Goal: Task Accomplishment & Management: Use online tool/utility

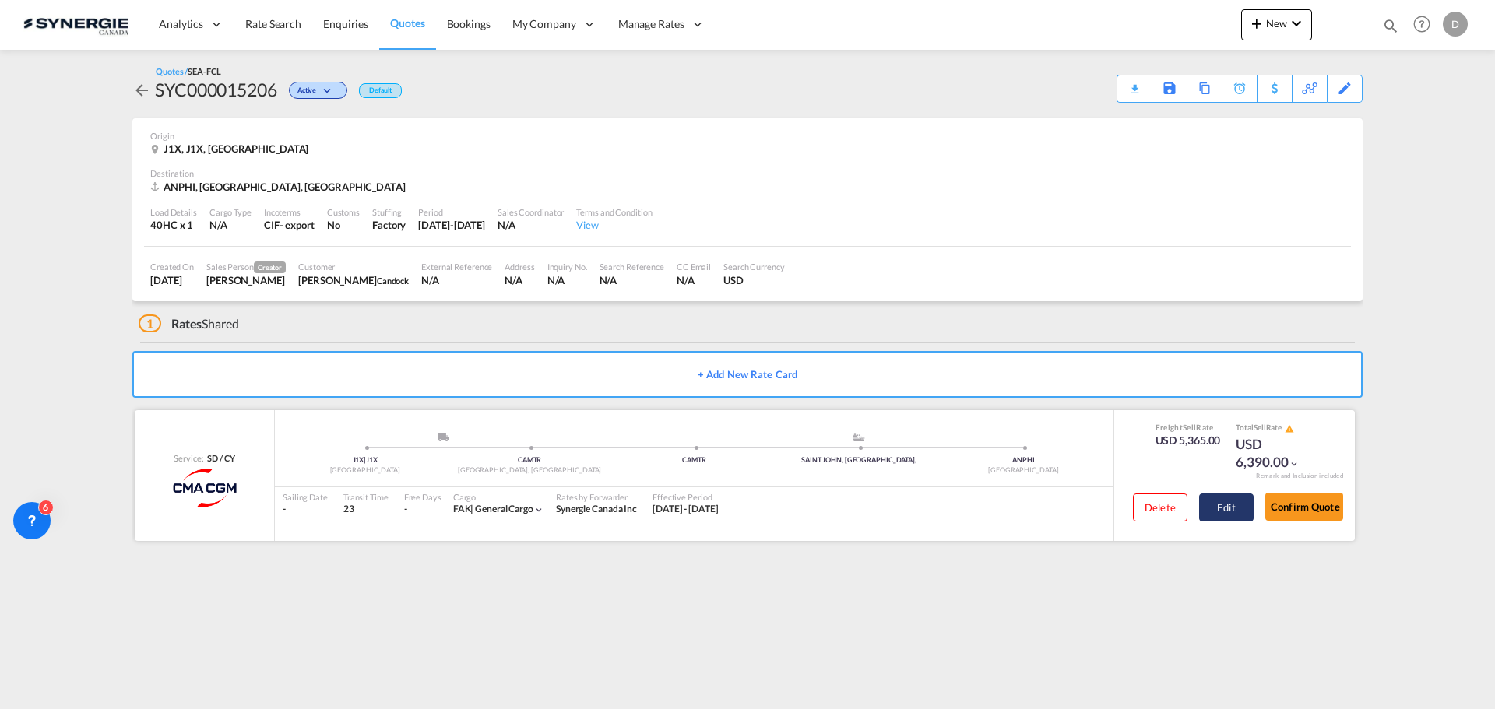
click at [1219, 502] on button "Edit" at bounding box center [1226, 508] width 55 height 28
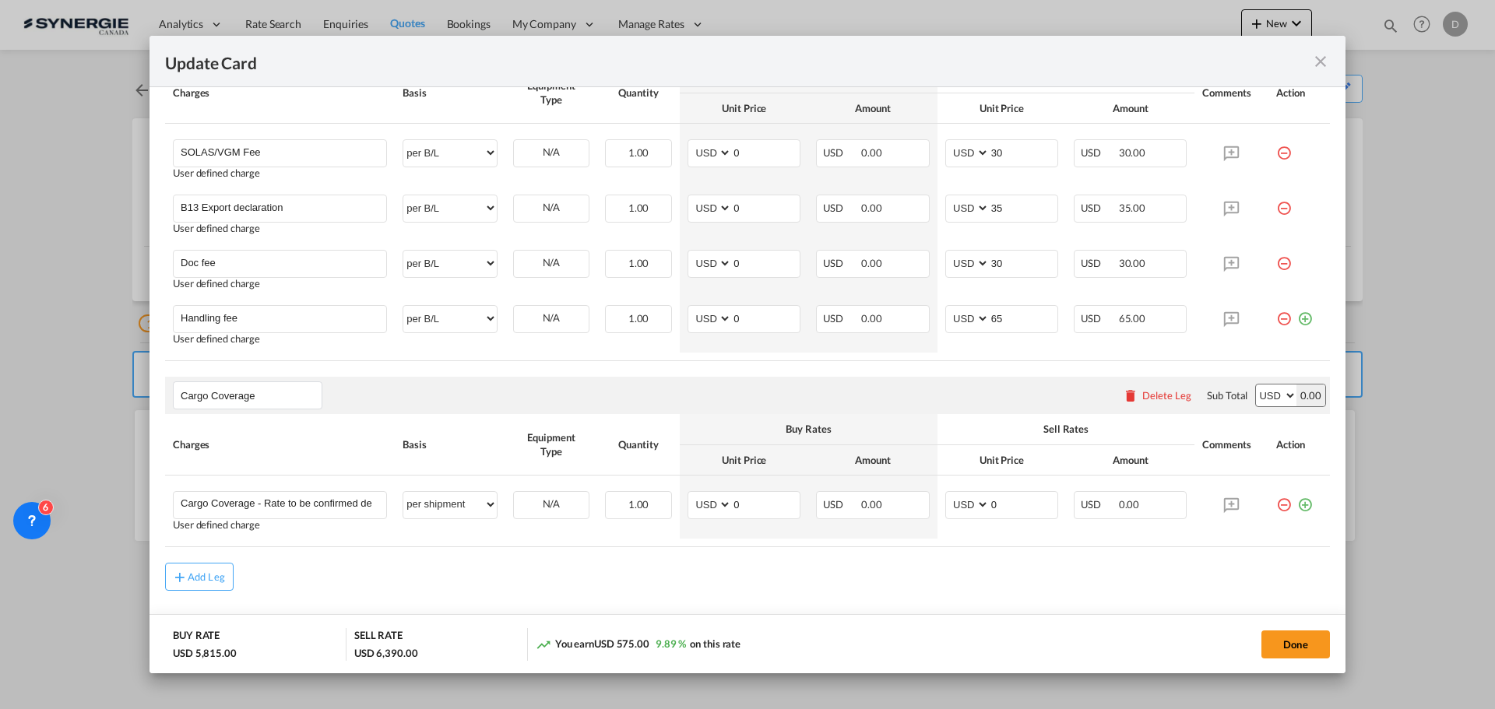
scroll to position [1012, 0]
drag, startPoint x: 983, startPoint y: 503, endPoint x: 994, endPoint y: 502, distance: 10.9
click at [994, 502] on input "0" at bounding box center [1024, 502] width 68 height 23
type input "189.53"
drag, startPoint x: 726, startPoint y: 502, endPoint x: 744, endPoint y: 502, distance: 18.7
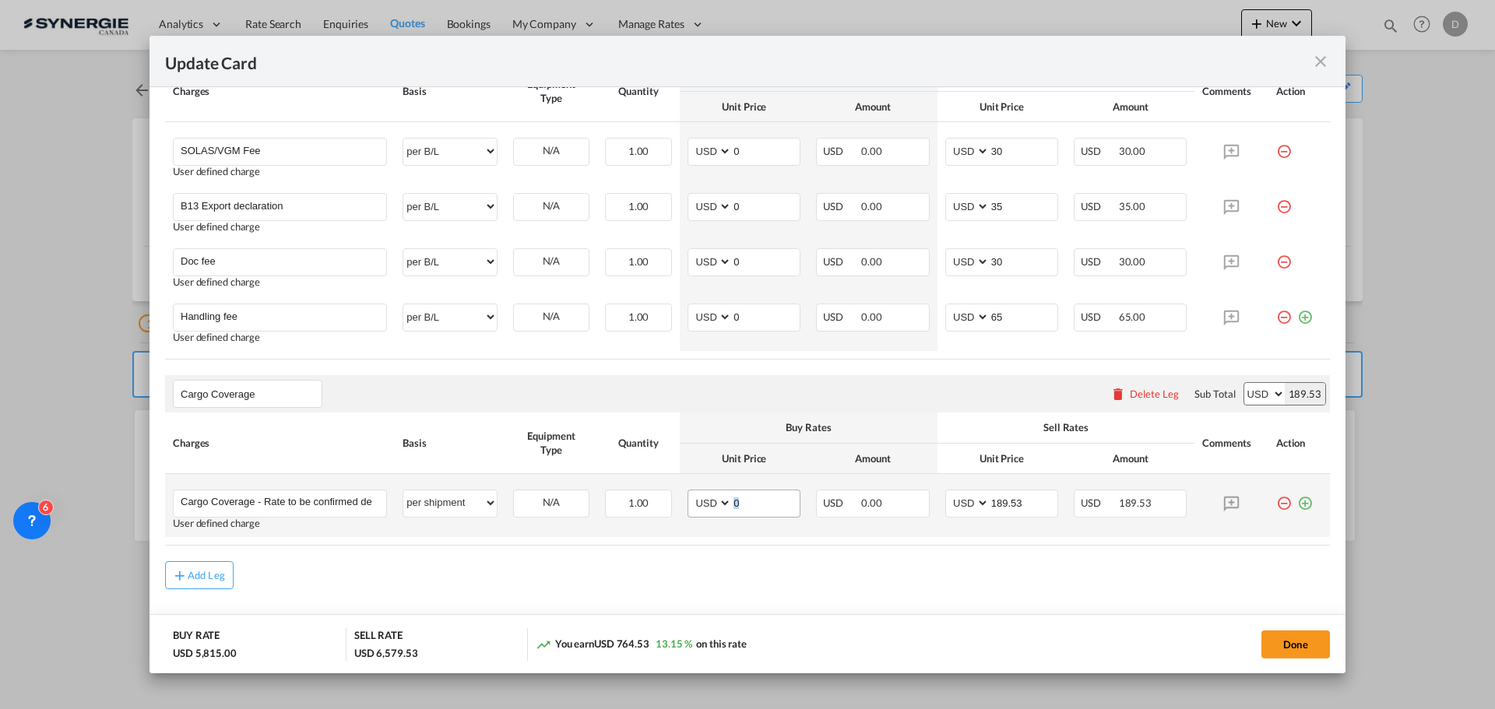
click at [744, 502] on md-input-container "0" at bounding box center [765, 504] width 69 height 26
drag, startPoint x: 727, startPoint y: 505, endPoint x: 761, endPoint y: 505, distance: 33.5
click at [761, 505] on input "0" at bounding box center [766, 502] width 68 height 23
type input "51.36"
click at [1276, 642] on button "Done" at bounding box center [1296, 645] width 69 height 28
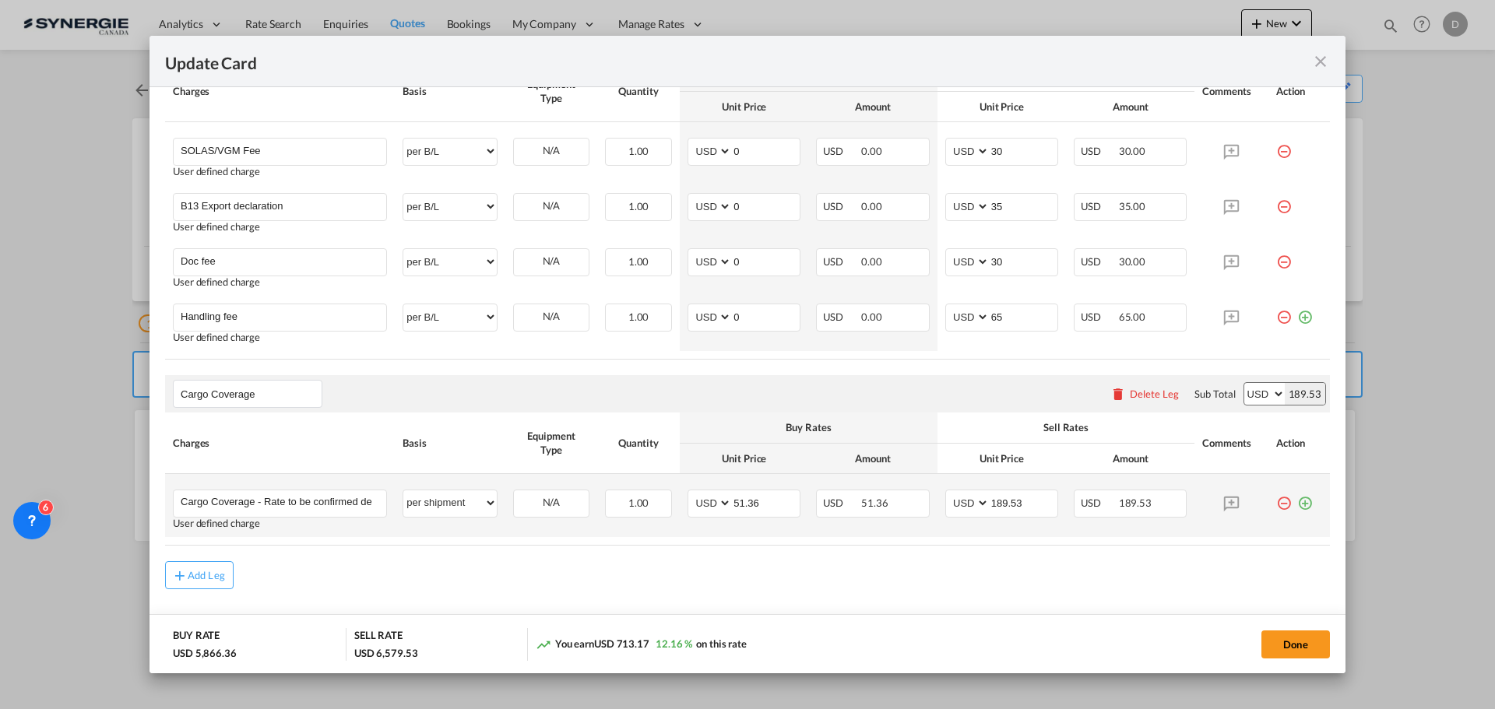
type input "[DATE]"
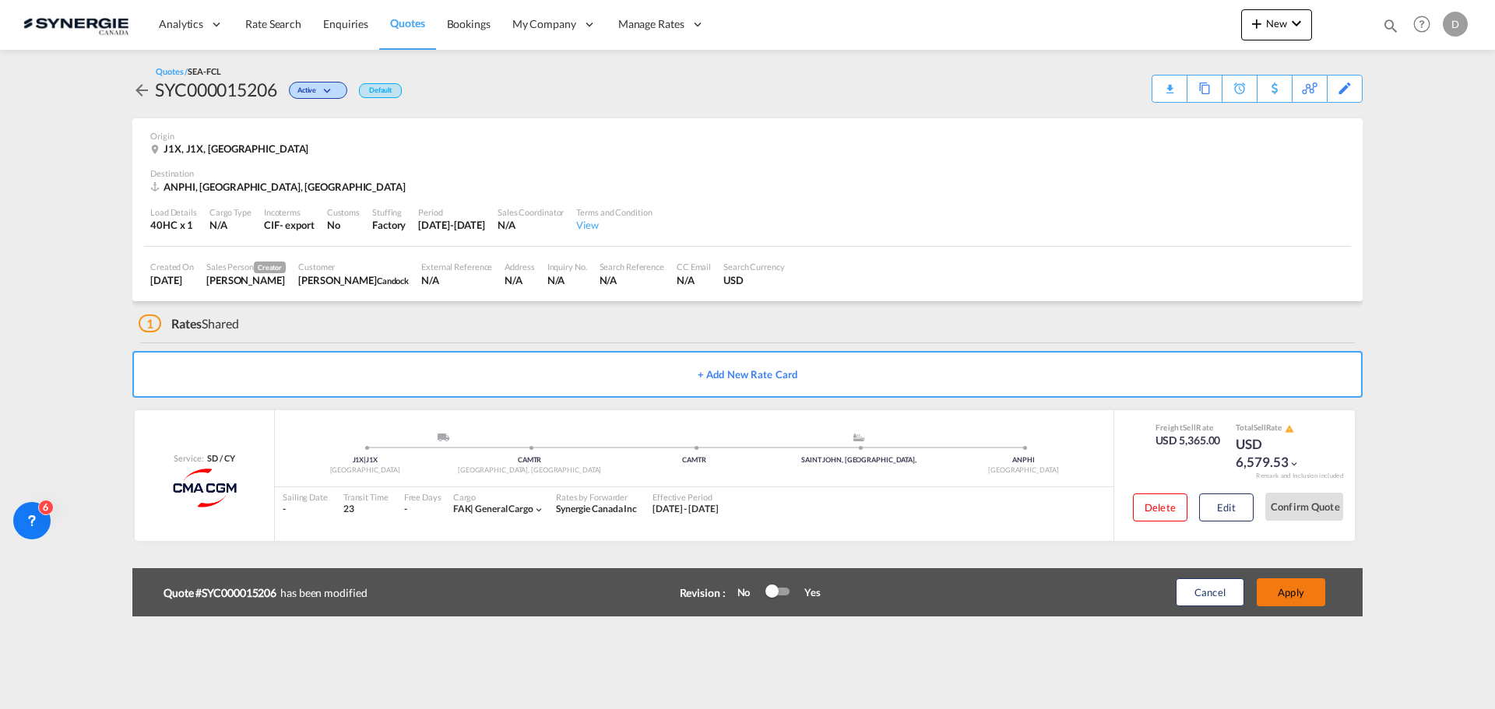
click at [1292, 587] on button "Apply" at bounding box center [1291, 593] width 69 height 28
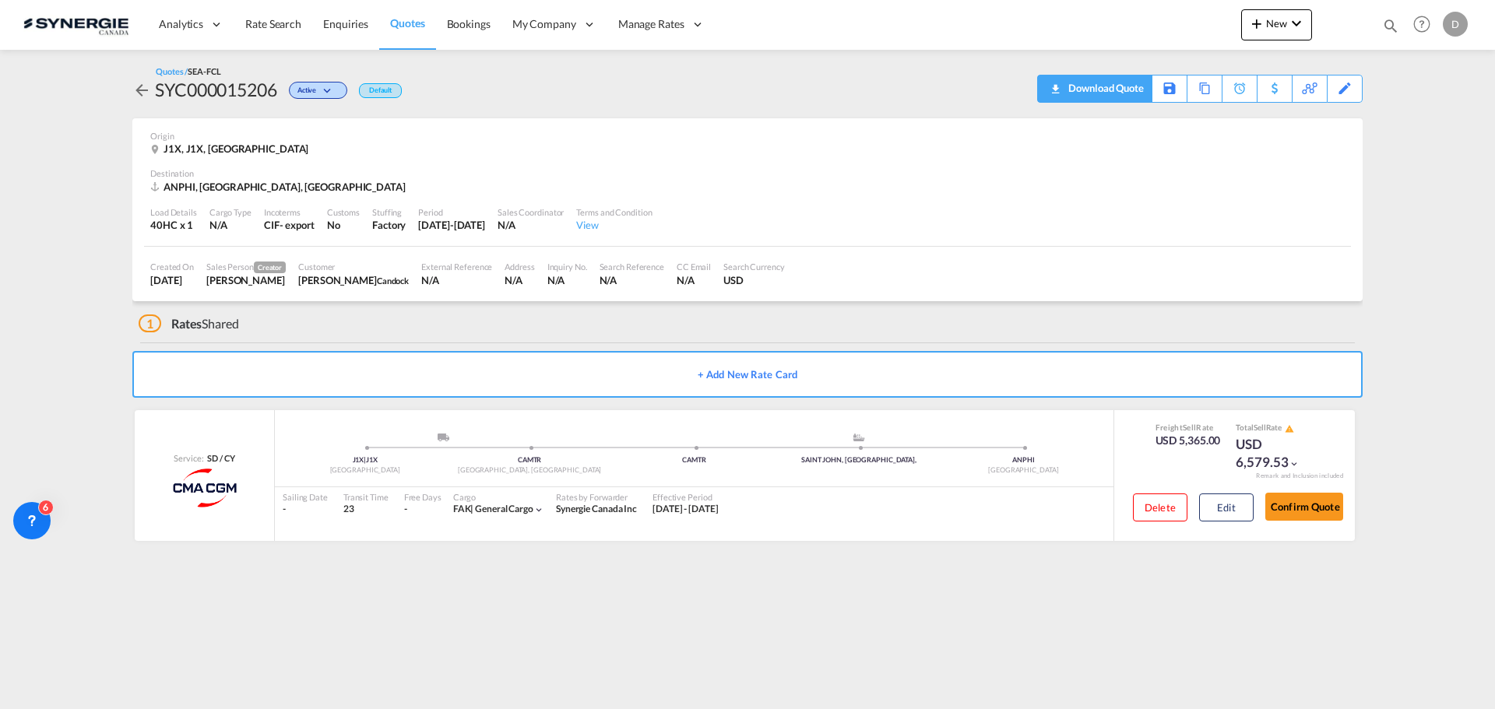
click at [1135, 87] on div "Download Quote" at bounding box center [1104, 88] width 79 height 25
click at [821, 142] on div "J1X, J1X, [GEOGRAPHIC_DATA]" at bounding box center [747, 149] width 1195 height 14
